Goal: Navigation & Orientation: Find specific page/section

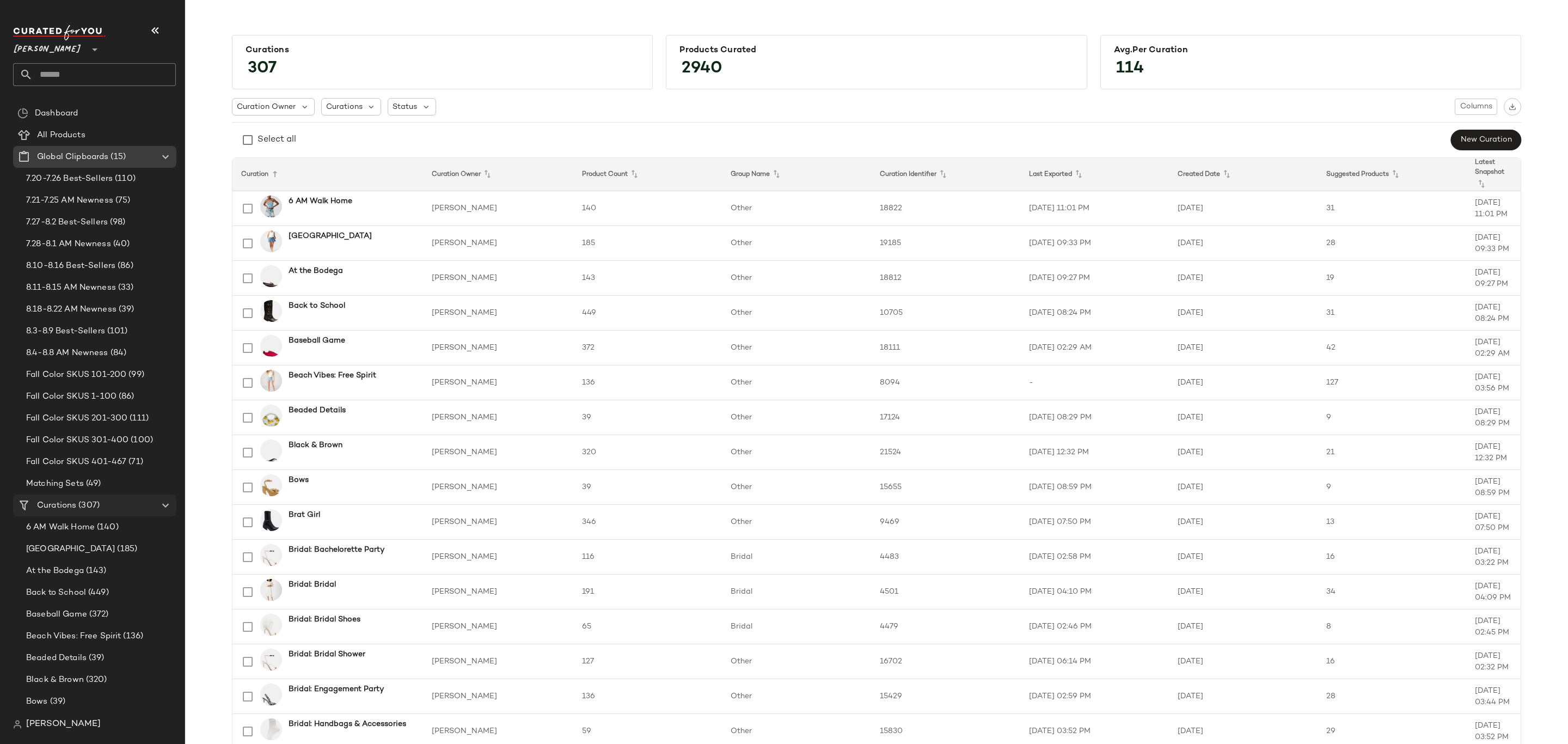
drag, startPoint x: 110, startPoint y: 512, endPoint x: 129, endPoint y: 510, distance: 19.1
click at [110, 512] on Curations "Curations (307)" at bounding box center [94, 505] width 163 height 22
click at [1511, 110] on img "button" at bounding box center [1513, 107] width 8 height 8
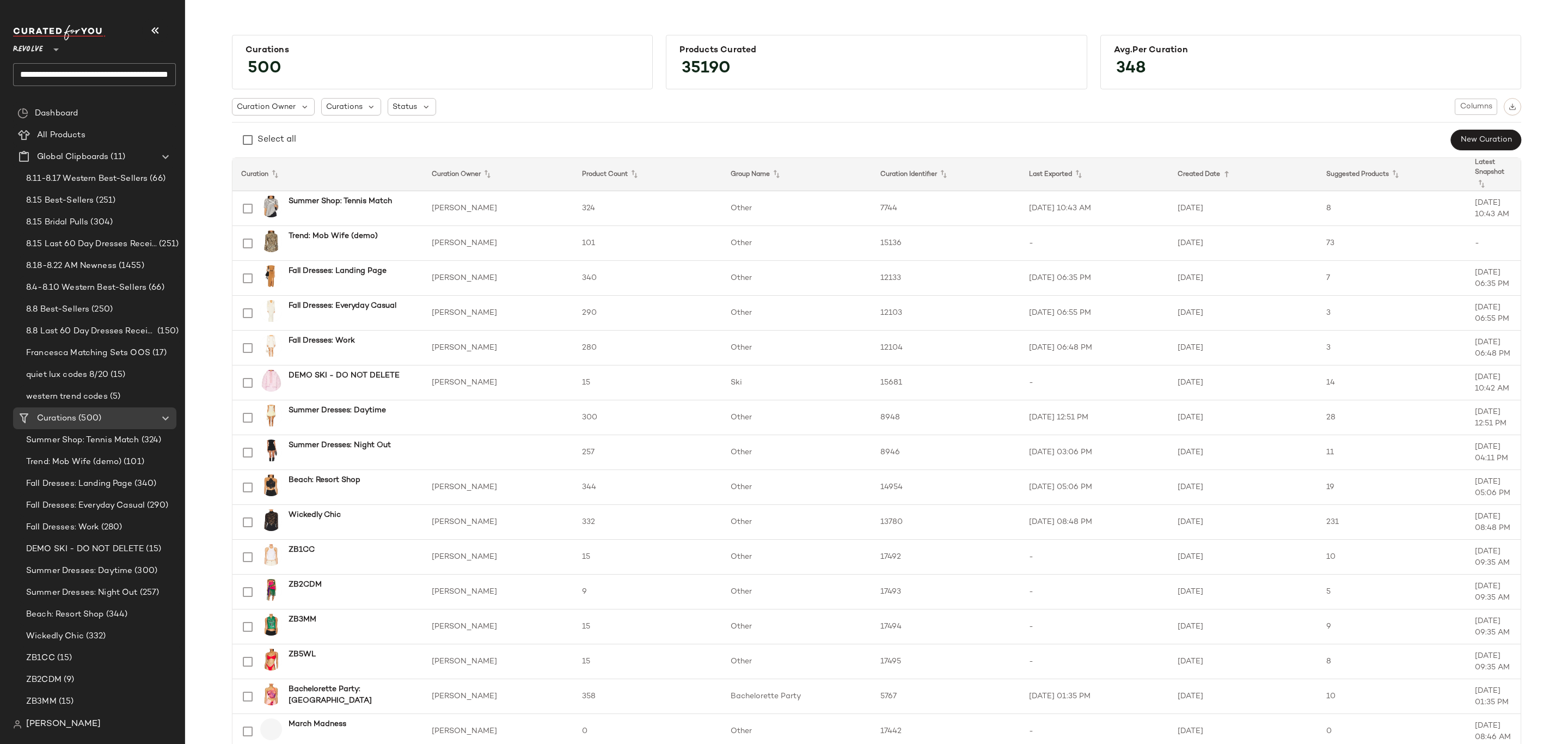
scroll to position [519, 0]
click at [1509, 105] on img "button" at bounding box center [1513, 107] width 8 height 8
